Goal: Task Accomplishment & Management: Use online tool/utility

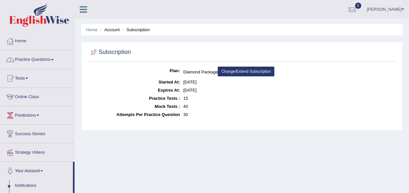
click at [55, 59] on link "Practice Questions" at bounding box center [37, 59] width 74 height 16
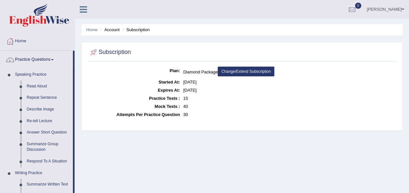
click at [55, 59] on link "Practice Questions" at bounding box center [36, 59] width 73 height 16
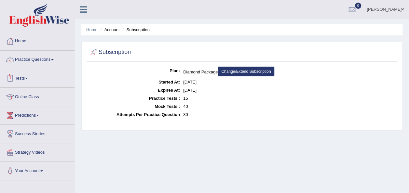
click at [31, 79] on link "Tests" at bounding box center [37, 77] width 74 height 16
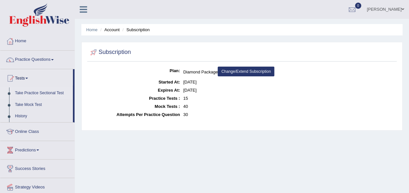
click at [40, 92] on link "Take Practice Sectional Test" at bounding box center [42, 93] width 61 height 12
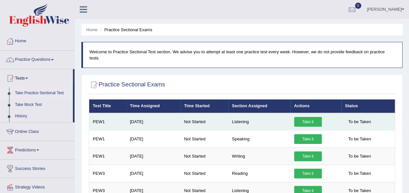
click at [300, 117] on link "Take it" at bounding box center [308, 122] width 28 height 10
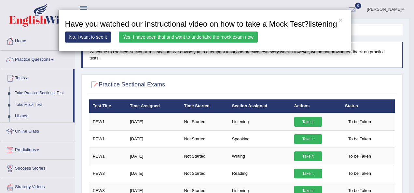
click at [173, 35] on link "Yes, I have seen that and want to undertake the mock exam now" at bounding box center [188, 37] width 139 height 11
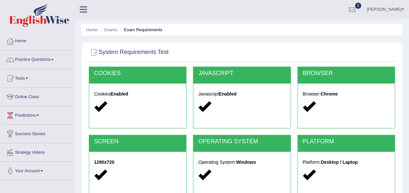
scroll to position [148, 0]
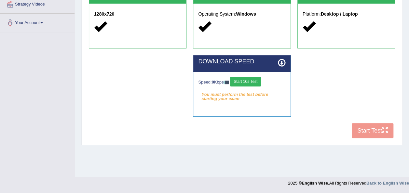
click at [241, 79] on button "Start 10s Test" at bounding box center [245, 82] width 31 height 10
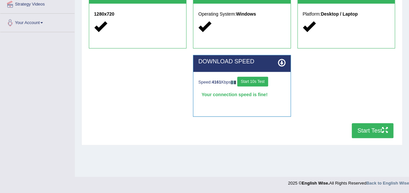
click at [365, 131] on button "Start Test" at bounding box center [373, 130] width 42 height 15
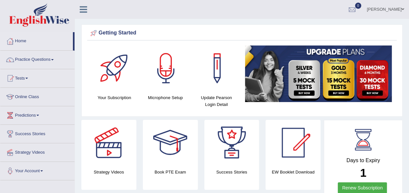
click at [39, 115] on span at bounding box center [37, 115] width 3 height 1
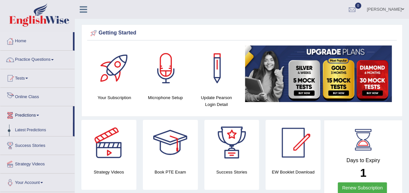
click at [40, 98] on link "Online Class" at bounding box center [37, 96] width 74 height 16
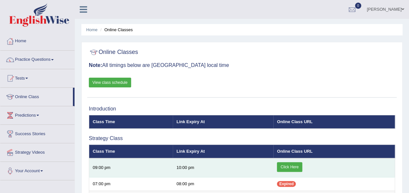
click at [288, 163] on link "Click Here" at bounding box center [289, 167] width 25 height 10
